Goal: Task Accomplishment & Management: Use online tool/utility

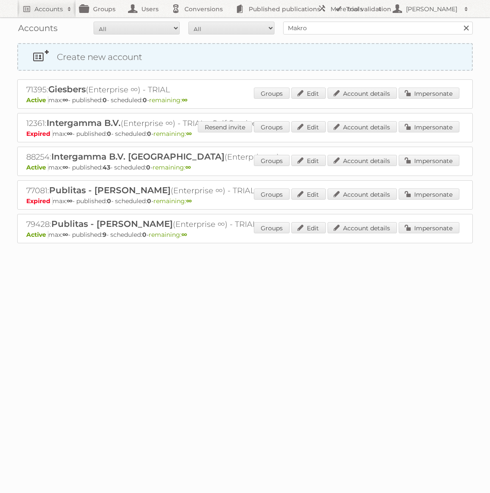
type input "Makro"
click at [459, 22] on input "Search" at bounding box center [465, 28] width 13 height 13
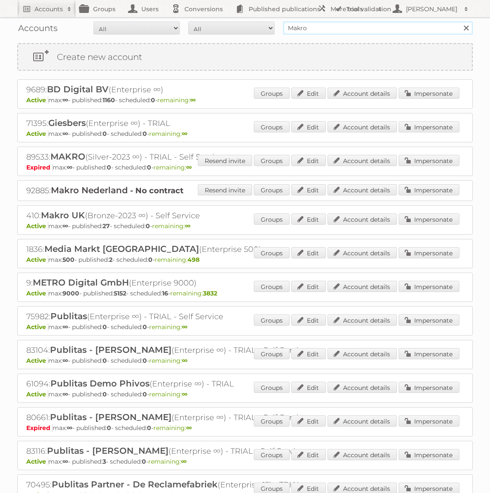
click at [381, 26] on input "Makro" at bounding box center [378, 28] width 190 height 13
type input "etos"
click at [459, 22] on input "Search" at bounding box center [465, 28] width 13 height 13
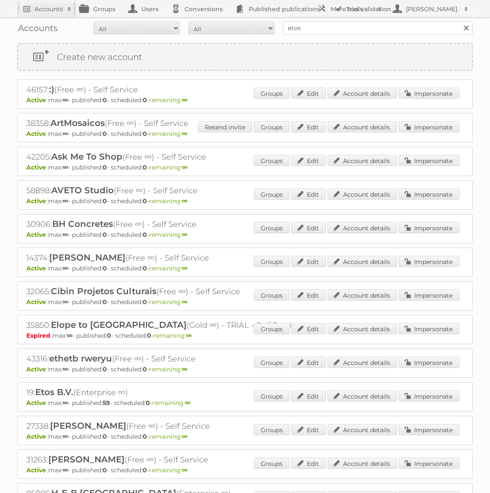
click at [432, 386] on div "19: Etos B.V. (Enterprise ∞) Active max: ∞ - published: 59 - scheduled: 0 - rem…" at bounding box center [245, 396] width 456 height 29
click at [432, 390] on link "Impersonate" at bounding box center [429, 395] width 61 height 11
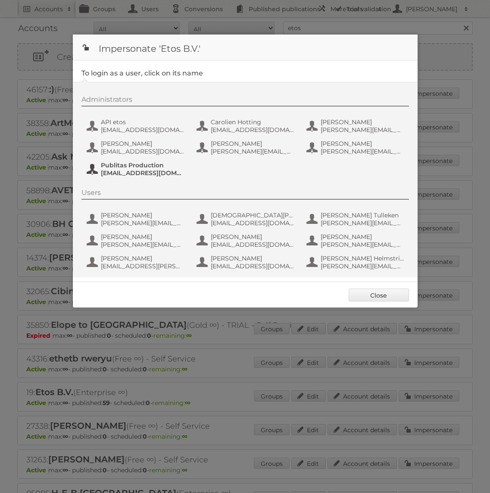
click at [146, 172] on span "fs+etos@publitas.com" at bounding box center [143, 173] width 84 height 8
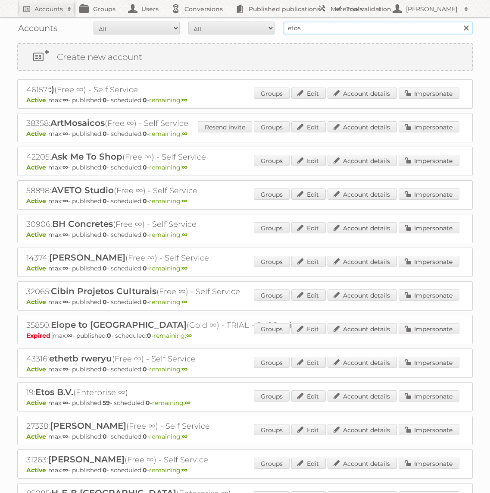
click at [309, 32] on input "etos" at bounding box center [378, 28] width 190 height 13
type input "Makro"
click at [459, 22] on input "Search" at bounding box center [465, 28] width 13 height 13
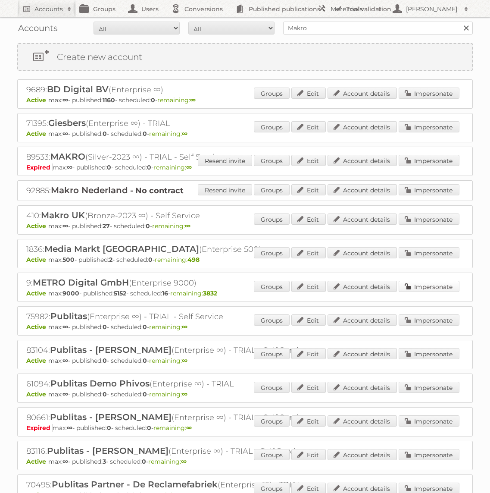
click at [440, 290] on link "Impersonate" at bounding box center [429, 286] width 61 height 11
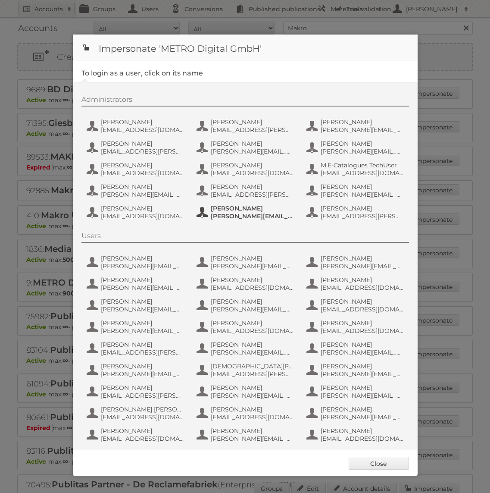
click at [247, 206] on span "Tim Lambertz" at bounding box center [253, 208] width 84 height 8
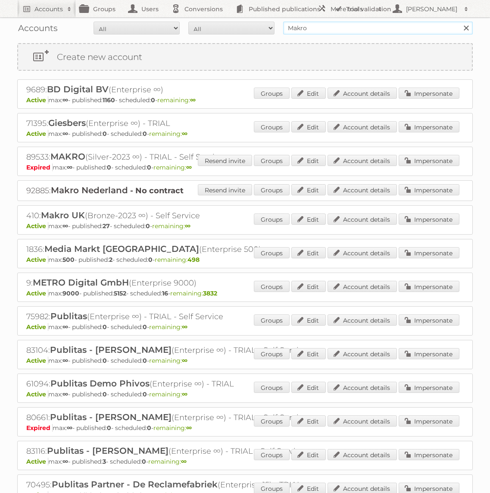
click at [349, 25] on input "Makro" at bounding box center [378, 28] width 190 height 13
click at [436, 283] on link "Impersonate" at bounding box center [429, 286] width 61 height 11
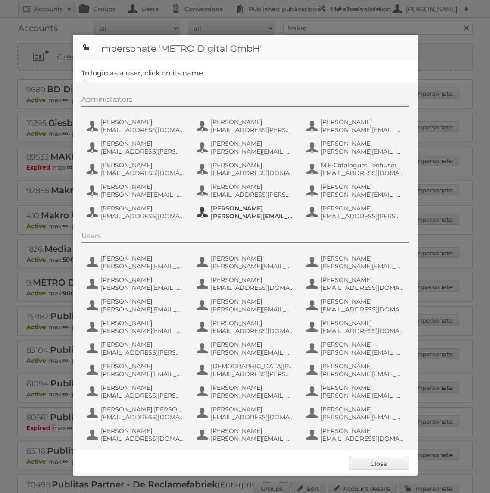
click at [230, 210] on span "Tim Lambertz" at bounding box center [253, 208] width 84 height 8
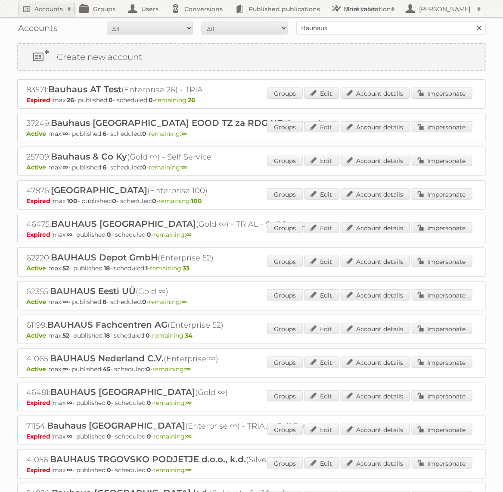
click at [368, 32] on input "Bauhaus" at bounding box center [391, 28] width 190 height 13
type input "GAMMA"
click at [473, 22] on input "Search" at bounding box center [479, 28] width 13 height 13
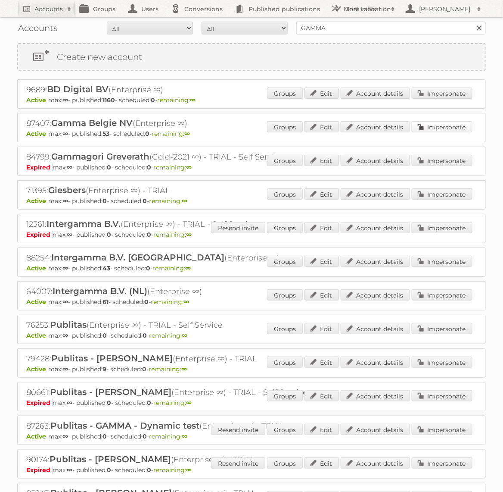
click at [445, 123] on link "Impersonate" at bounding box center [442, 126] width 61 height 11
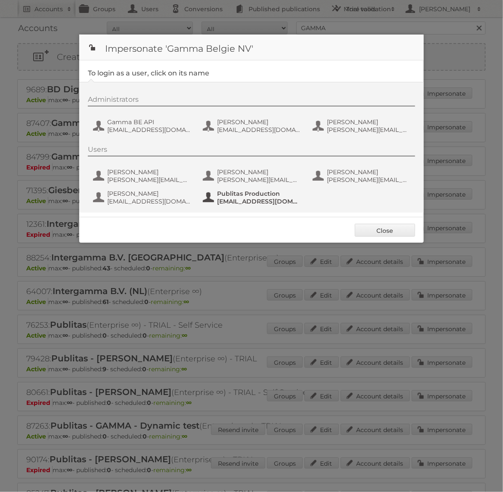
click at [267, 199] on span "[EMAIL_ADDRESS][DOMAIN_NAME]" at bounding box center [259, 201] width 84 height 8
